Goal: Information Seeking & Learning: Learn about a topic

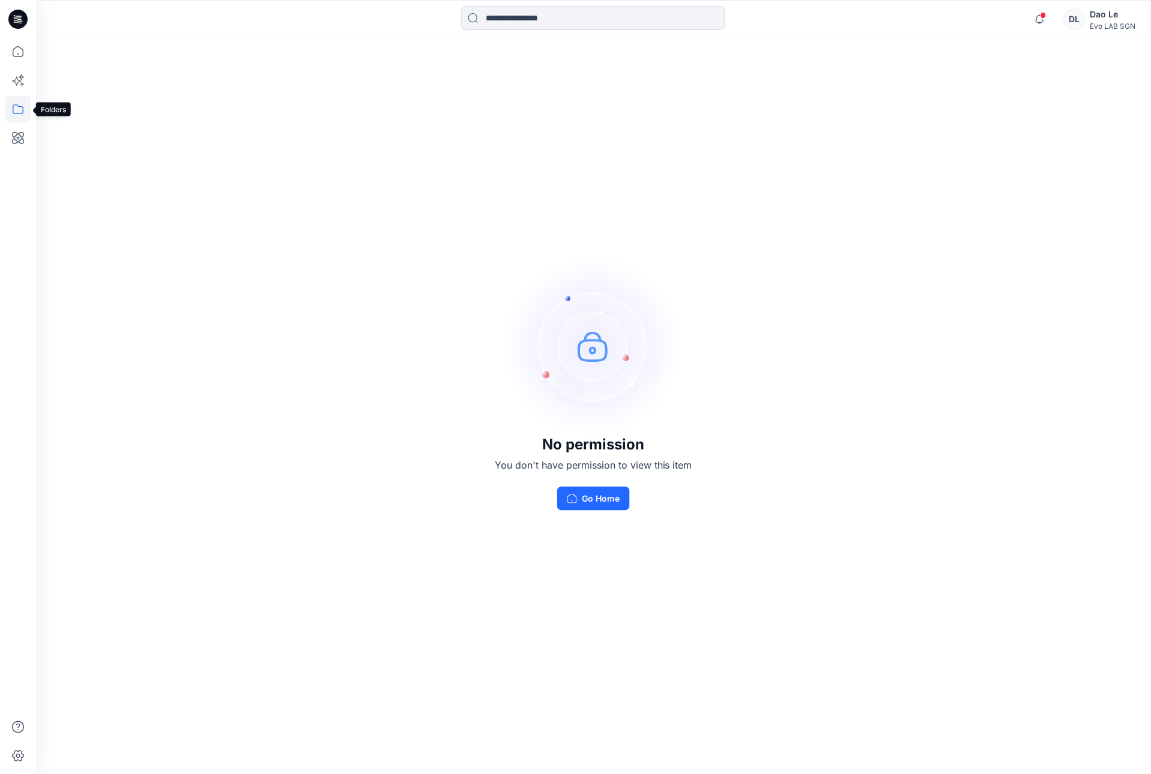
click at [16, 109] on icon at bounding box center [18, 109] width 26 height 26
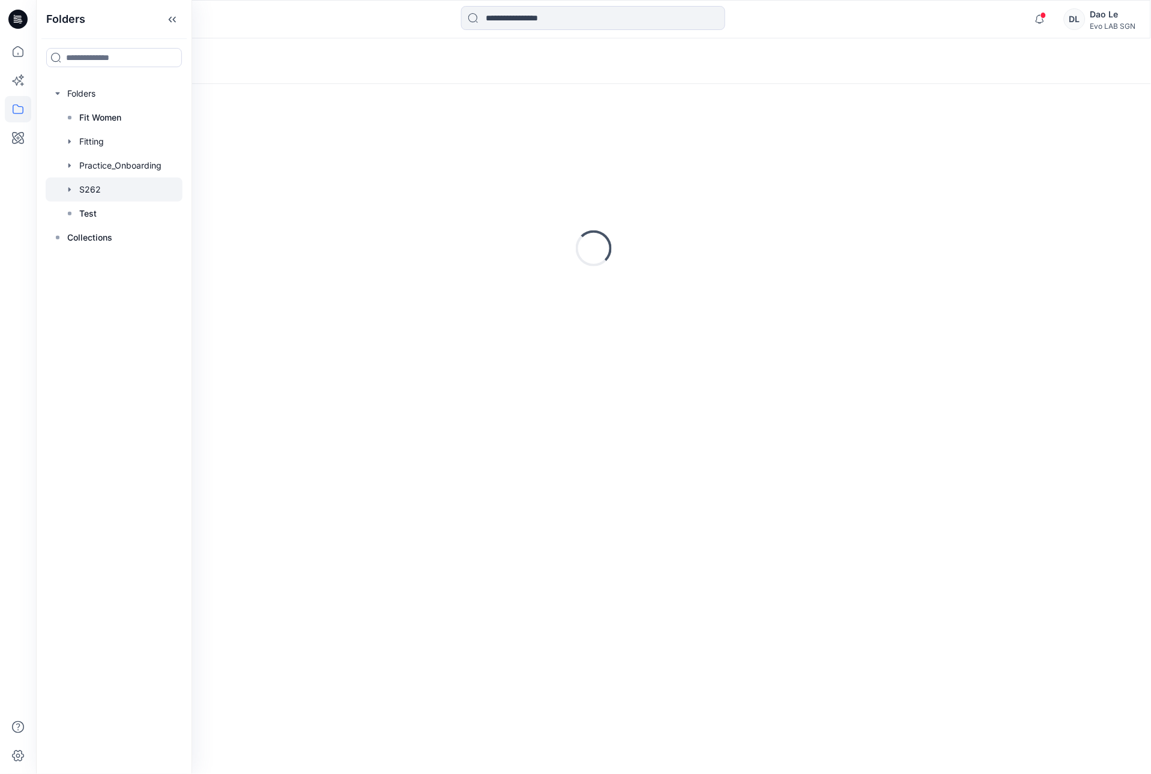
click at [92, 179] on div at bounding box center [114, 190] width 137 height 24
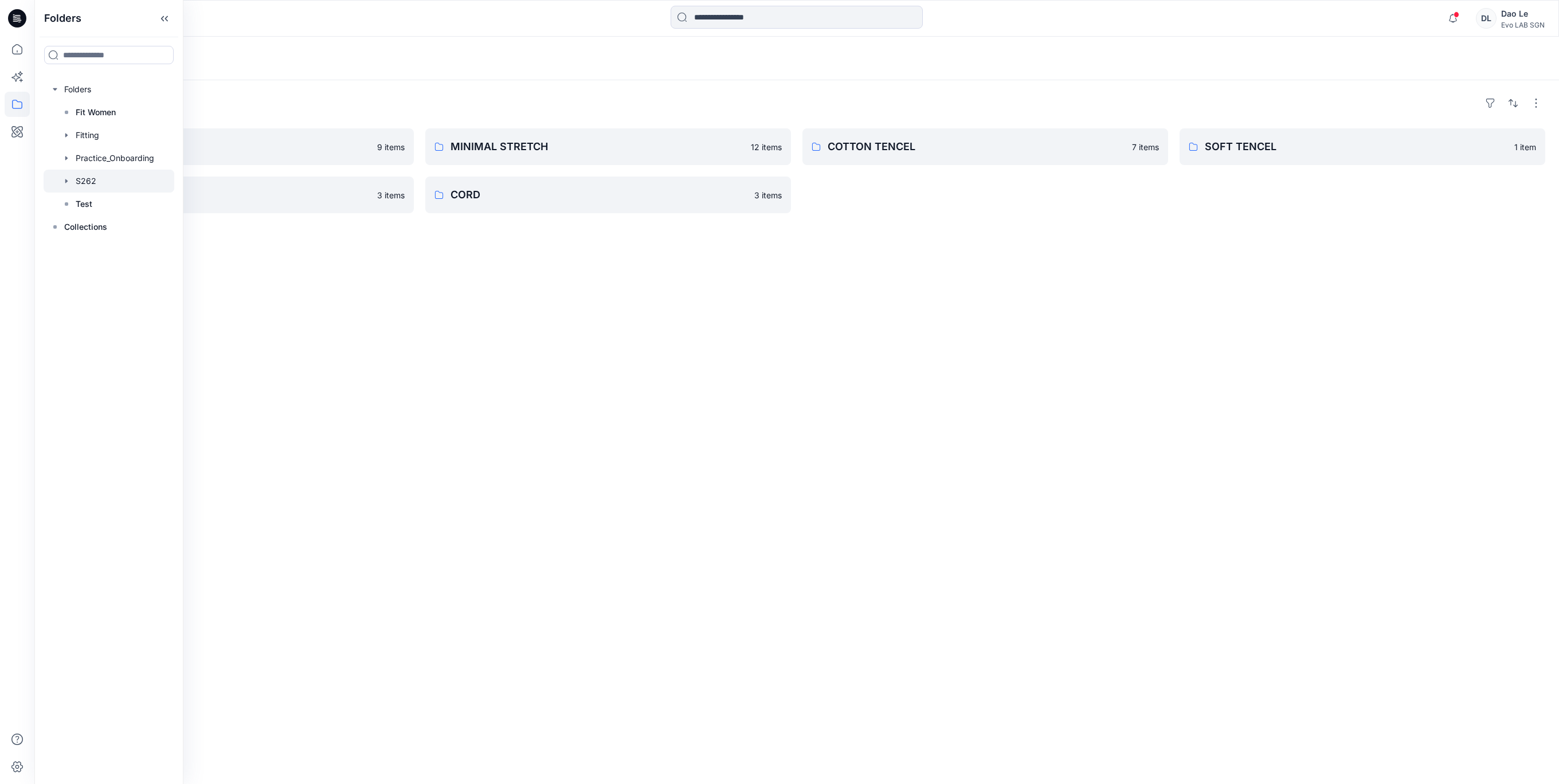
click at [323, 388] on div "Folders PAPER TOUCH 9 items SOFT ORGANIC 3 items MINIMAL STRETCH 12 items CORD …" at bounding box center [797, 432] width 1525 height 704
click at [167, 149] on p "PAPER TOUCH" at bounding box center [222, 146] width 297 height 16
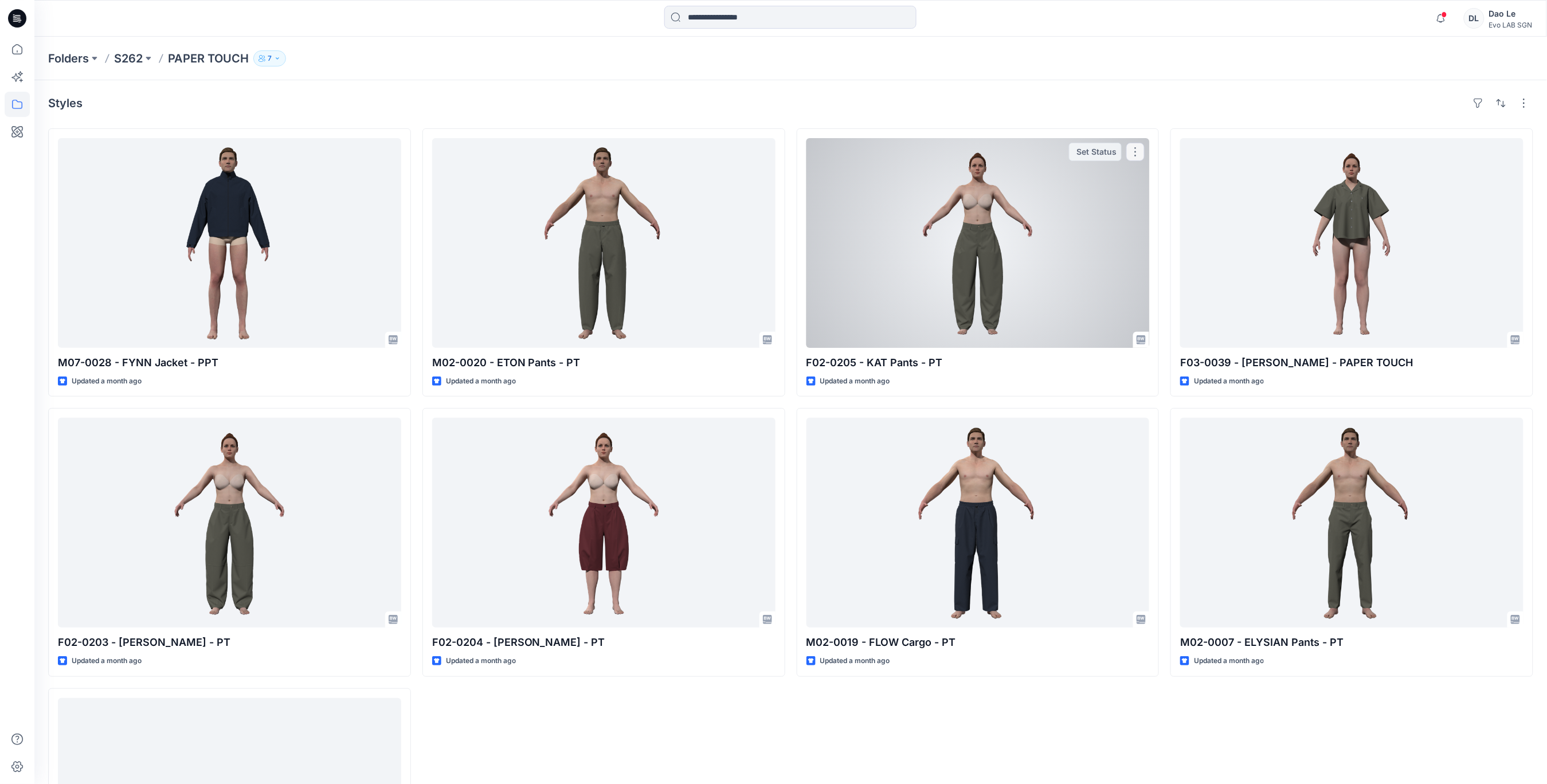
click at [938, 287] on div at bounding box center [978, 244] width 344 height 210
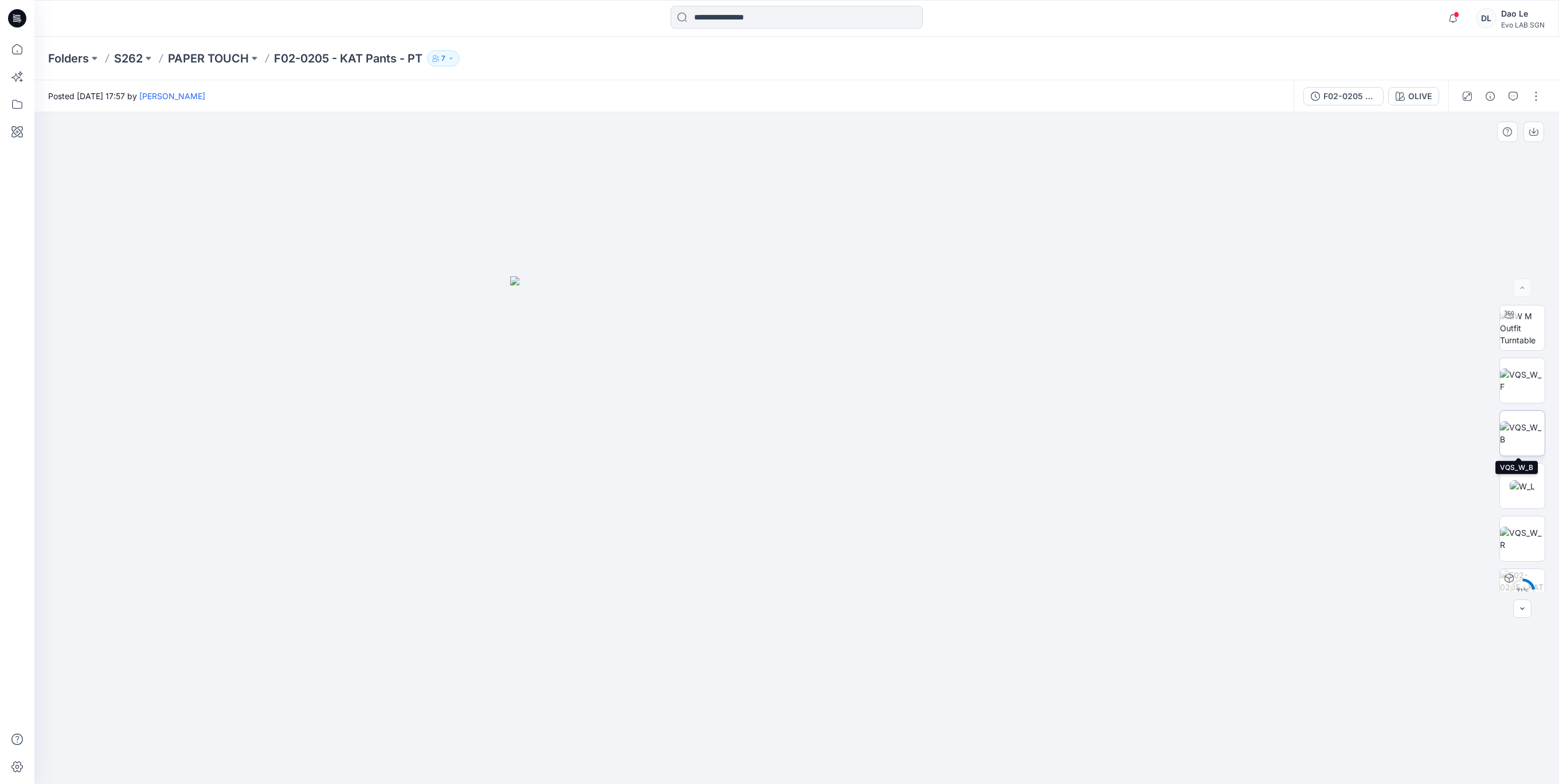
click at [1099, 432] on img at bounding box center [1523, 433] width 45 height 24
